Goal: Check status: Check status

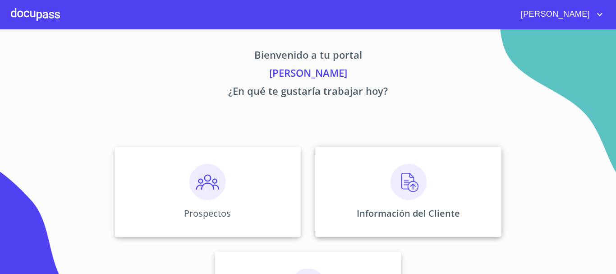
click at [447, 194] on div "Información del Cliente" at bounding box center [408, 191] width 186 height 90
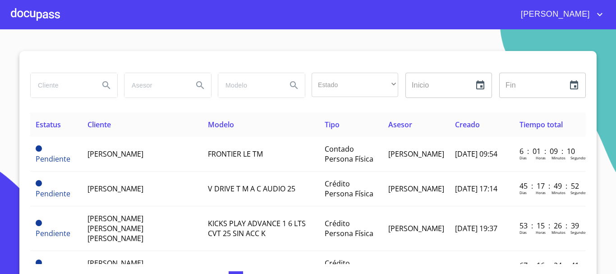
click at [75, 92] on input "search" at bounding box center [61, 85] width 61 height 24
type input "carolina"
click at [103, 85] on icon "Search" at bounding box center [106, 85] width 11 height 11
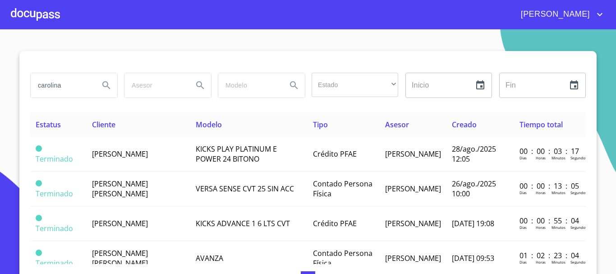
click at [138, 157] on td "[PERSON_NAME]" at bounding box center [139, 154] width 104 height 35
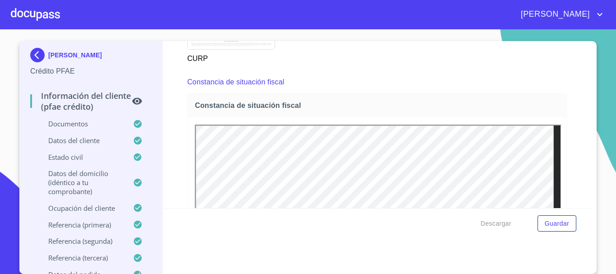
scroll to position [2462, 0]
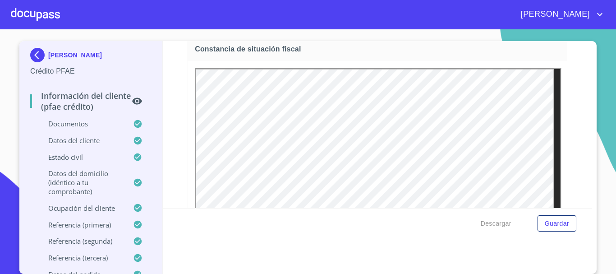
click at [565, 109] on div "Información del cliente (PFAE crédito) Documentos Documento de identificación. …" at bounding box center [377, 124] width 429 height 167
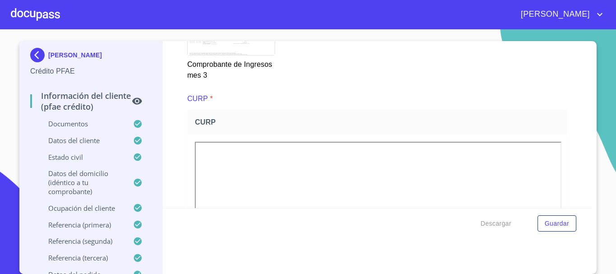
scroll to position [1786, 0]
